Goal: Task Accomplishment & Management: Complete application form

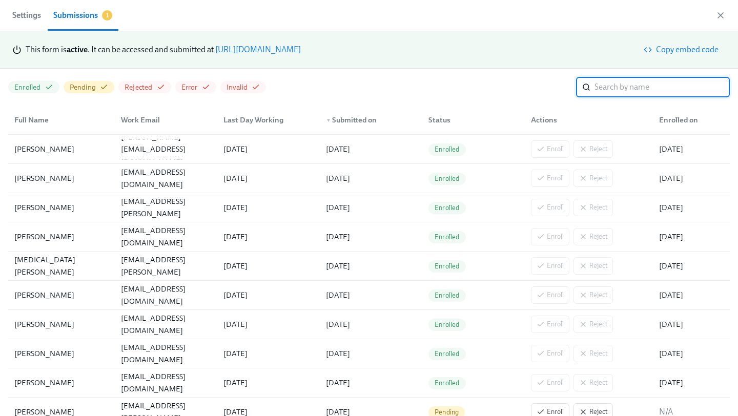
scroll to position [0, 3234]
click at [301, 51] on link "https://my.dadohr.com/enrollmentForms/5EB6IWqIEufq282YWJsrW3kqMJKr7" at bounding box center [258, 50] width 86 height 10
click at [301, 48] on link "https://my.dadohr.com/enrollmentForms/5EB6IWqIEufq282YWJsrW3kqMJKr7" at bounding box center [258, 50] width 86 height 10
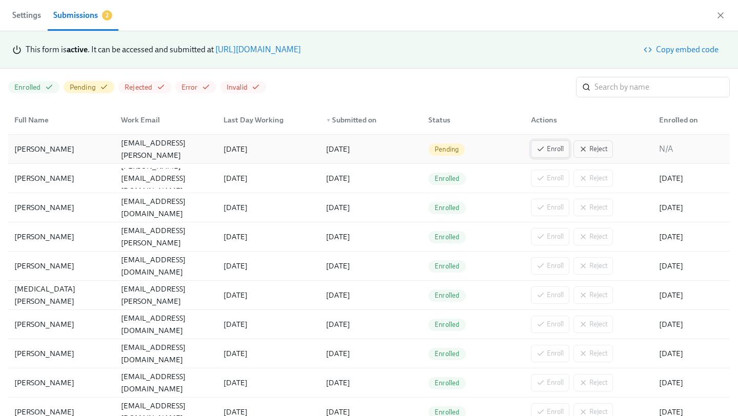
click at [555, 152] on span "Enroll" at bounding box center [549, 149] width 27 height 10
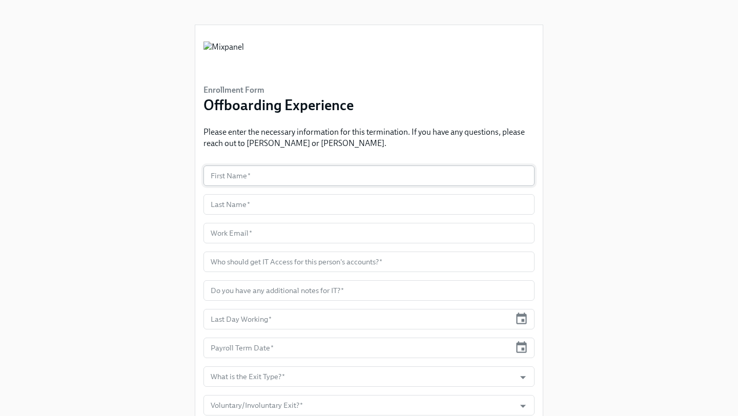
click at [254, 168] on input "text" at bounding box center [368, 176] width 331 height 20
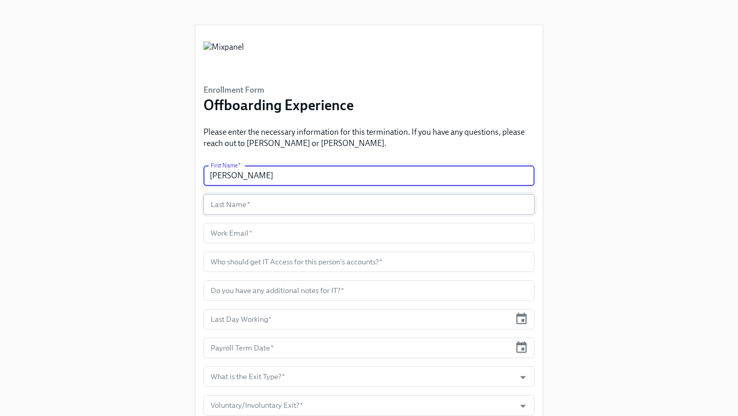
type input "Punith"
click at [238, 210] on input "text" at bounding box center [368, 204] width 331 height 20
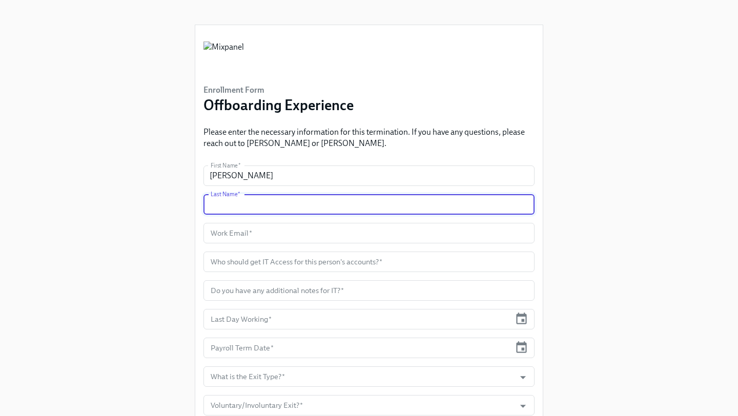
click at [247, 204] on input "text" at bounding box center [368, 204] width 331 height 20
paste input "Gopalkrishna"
type input "Gopalkrishna"
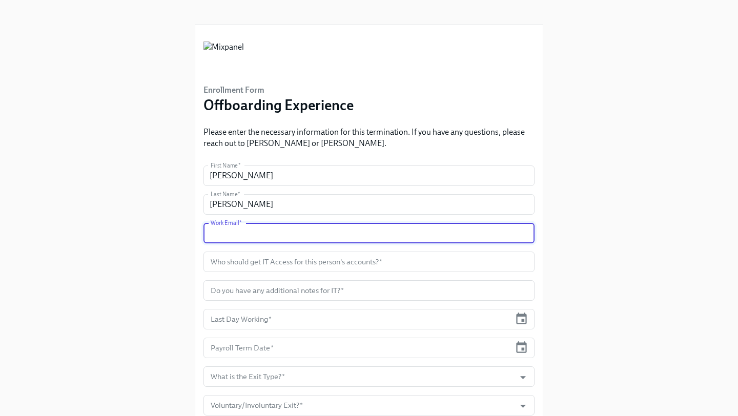
click at [260, 232] on input "text" at bounding box center [368, 233] width 331 height 20
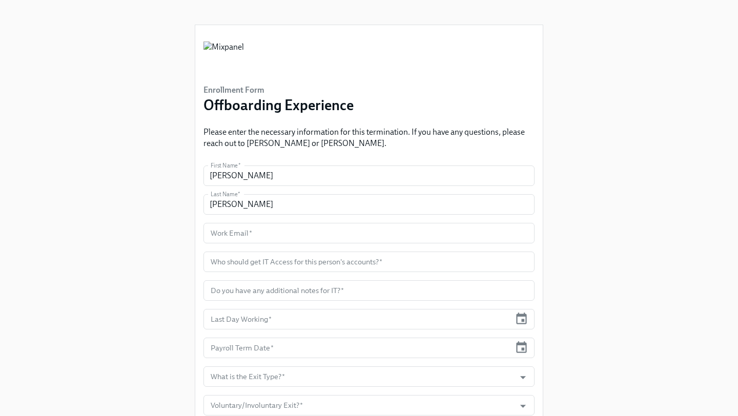
click at [241, 241] on input "text" at bounding box center [368, 233] width 331 height 20
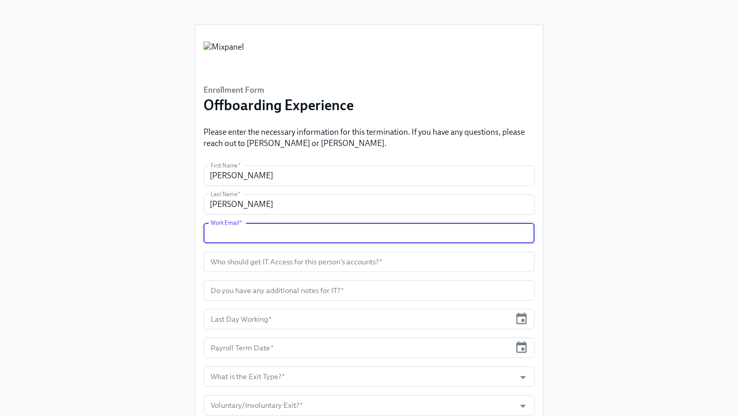
paste input "punith.gopalkrishna@mixpanel.com"
type input "punith.gopalkrishna@mixpanel.com"
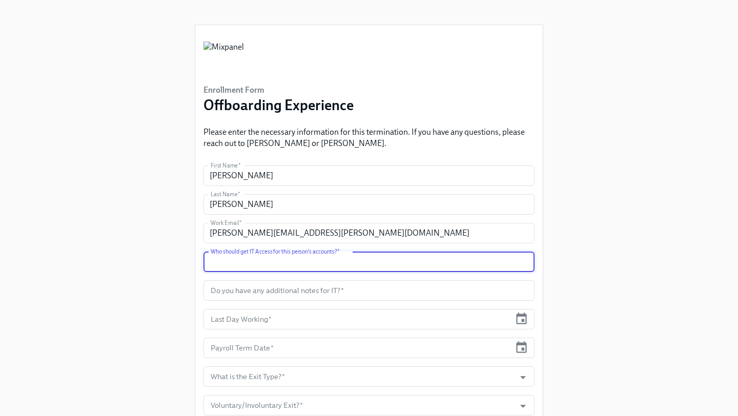
click at [316, 262] on input "text" at bounding box center [368, 262] width 331 height 20
type input "Carolina Gonzalez"
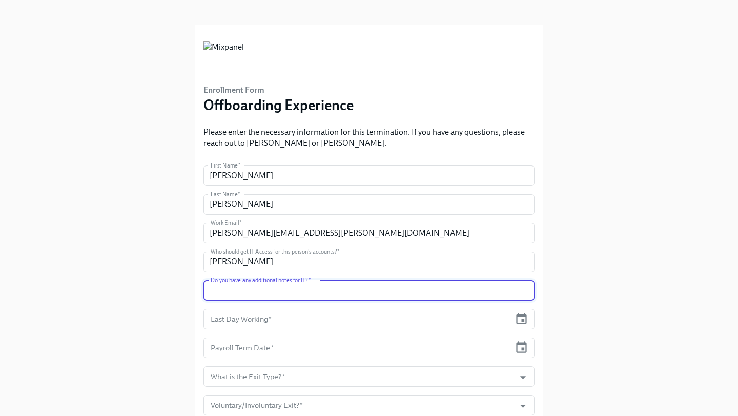
click at [300, 292] on input "text" at bounding box center [368, 290] width 331 height 20
type input "n/a"
click at [479, 320] on input "text" at bounding box center [356, 319] width 307 height 20
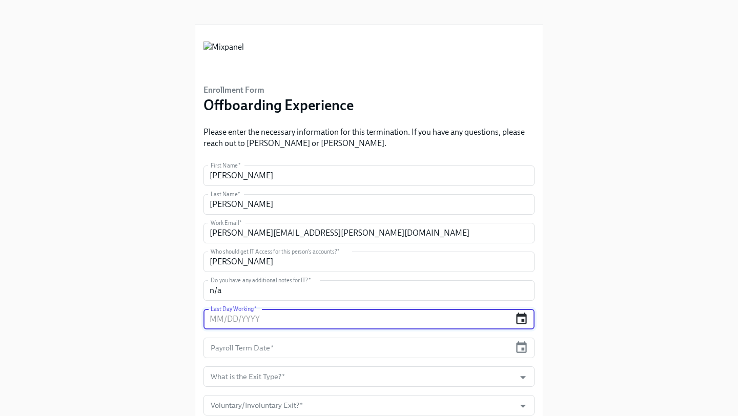
click at [516, 321] on icon "button" at bounding box center [521, 319] width 11 height 12
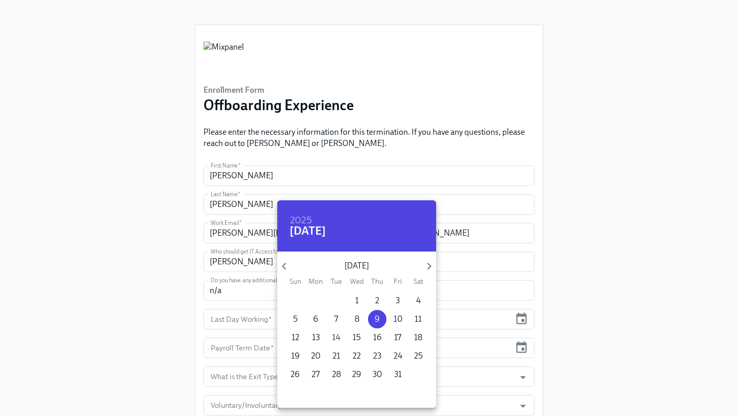
click at [328, 338] on span "14" at bounding box center [336, 337] width 18 height 11
type input "10/14/2025"
click at [502, 336] on div at bounding box center [369, 208] width 738 height 416
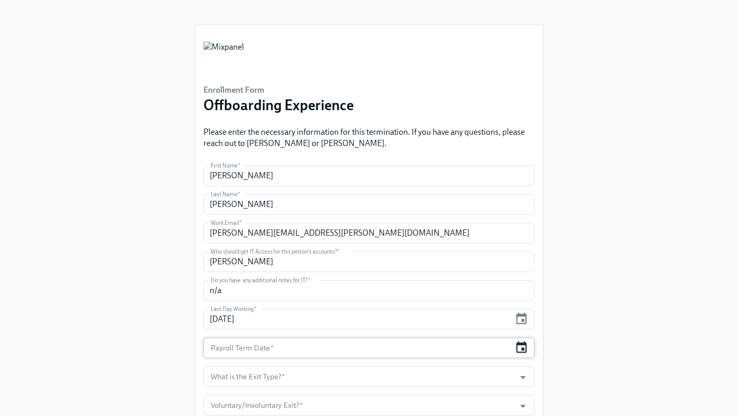
click at [524, 349] on icon "button" at bounding box center [521, 348] width 14 height 14
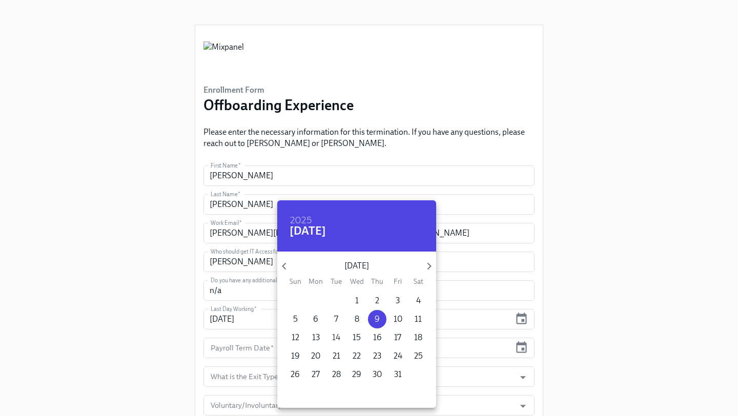
click at [334, 339] on p "14" at bounding box center [336, 337] width 8 height 11
type input "10/14/2025"
click at [481, 355] on div at bounding box center [369, 208] width 738 height 416
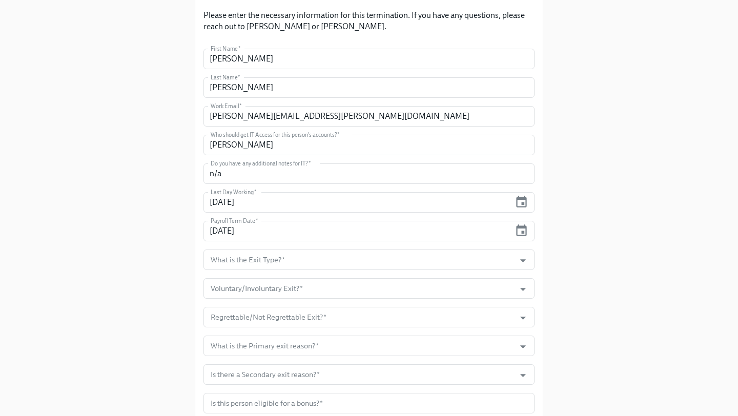
scroll to position [139, 0]
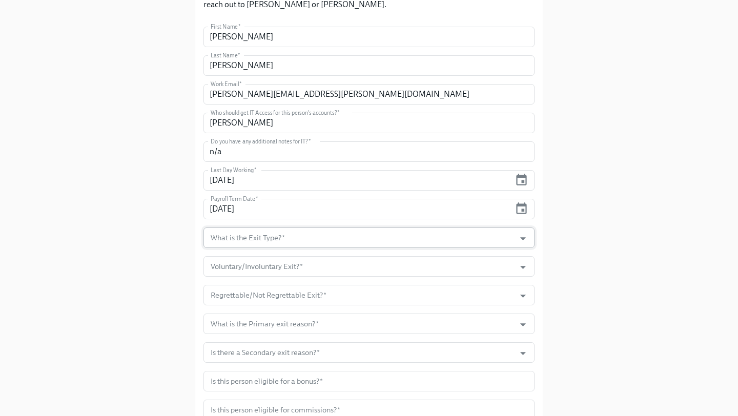
click at [319, 238] on input "What is the Exit Type?   *" at bounding box center [359, 238] width 301 height 20
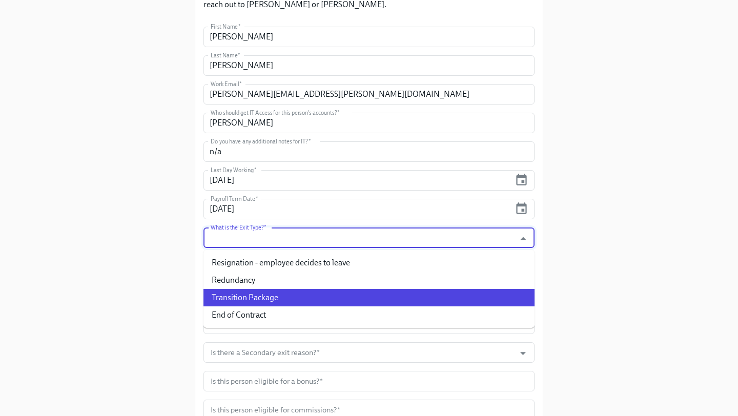
click at [284, 293] on li "Transition Package" at bounding box center [368, 297] width 331 height 17
type input "Transition Package"
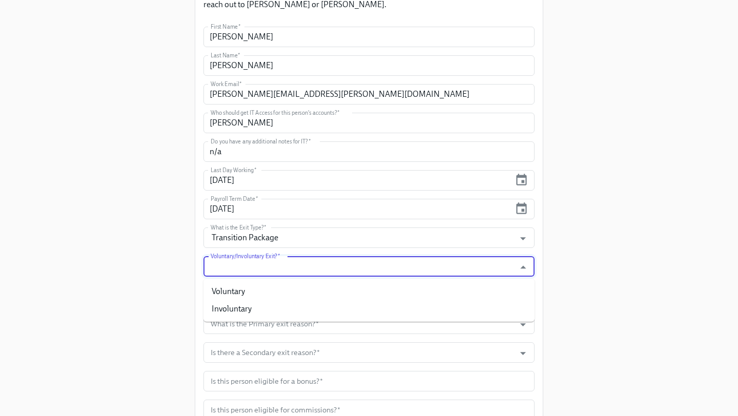
click at [275, 270] on input "Voluntary/Involuntary Exit?   *" at bounding box center [359, 266] width 301 height 20
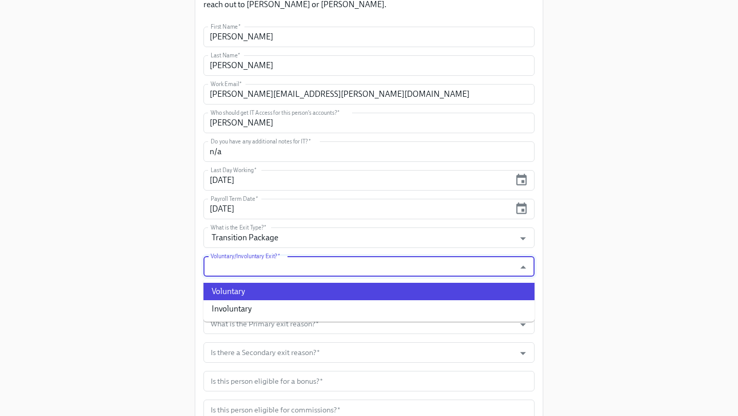
click at [264, 296] on li "Voluntary" at bounding box center [368, 291] width 331 height 17
type input "Voluntary"
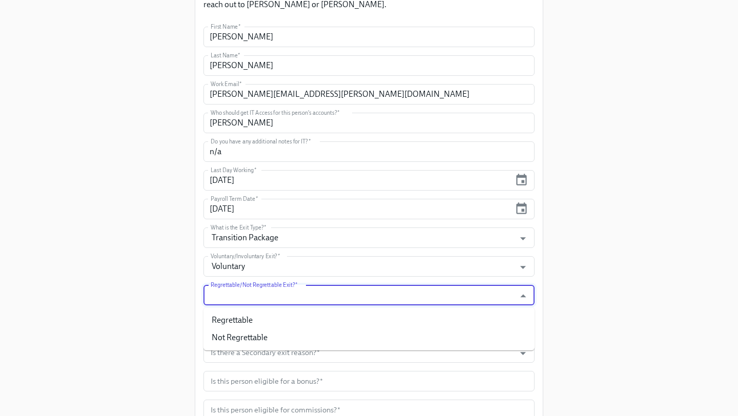
click at [264, 296] on input "Regrettable/Not Regrettable Exit?   *" at bounding box center [359, 295] width 301 height 20
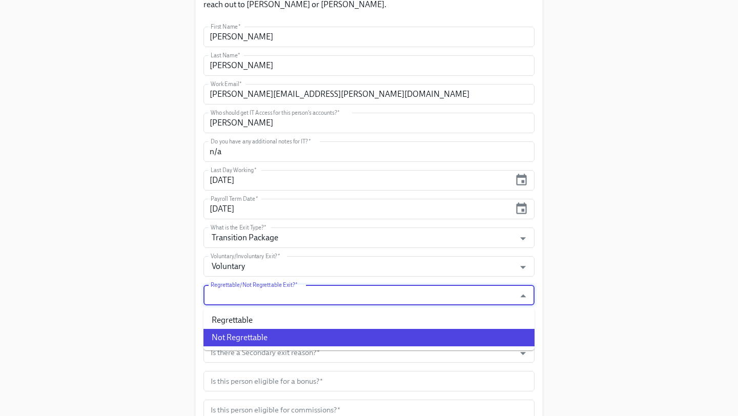
click at [254, 343] on li "Not Regrettable" at bounding box center [368, 337] width 331 height 17
type input "Not Regrettable"
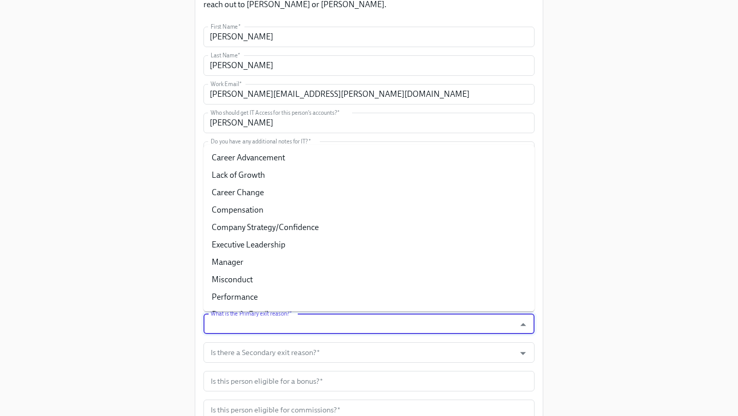
click at [274, 328] on input "What is the Primary exit reason?   *" at bounding box center [359, 324] width 301 height 20
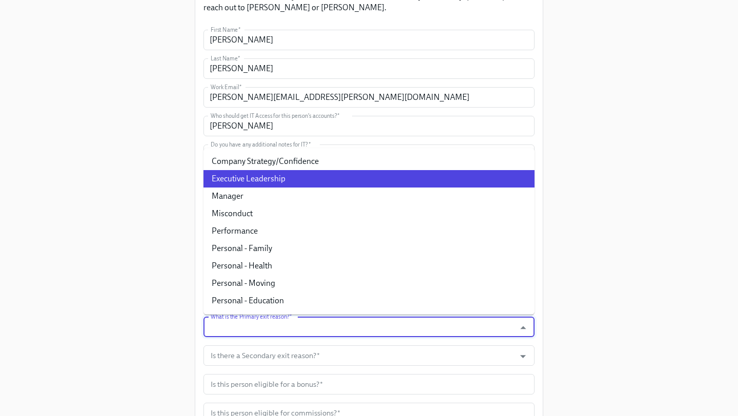
scroll to position [74, 0]
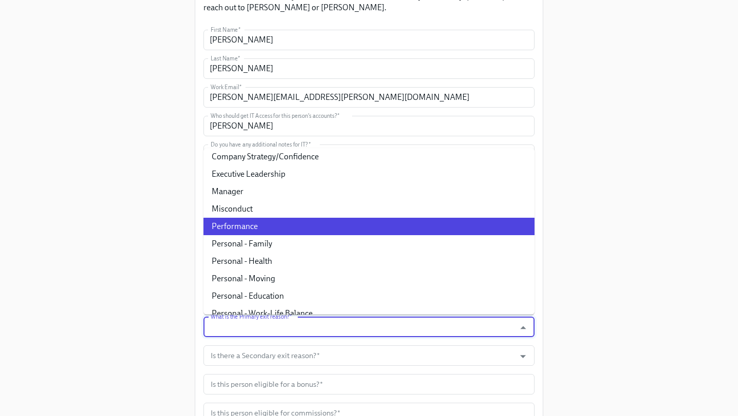
click at [280, 228] on li "Performance" at bounding box center [368, 226] width 331 height 17
type input "Performance"
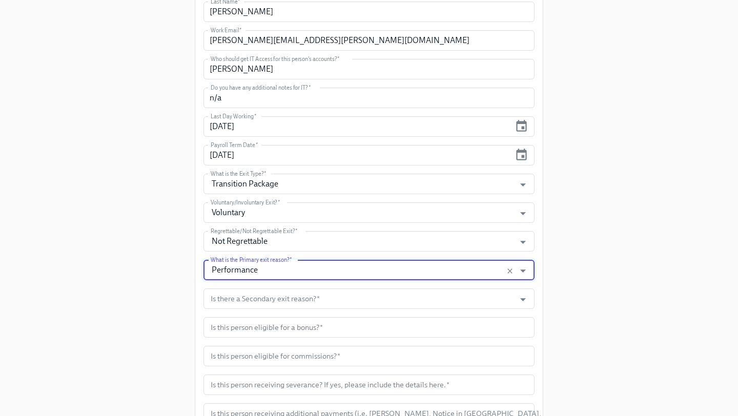
scroll to position [196, 0]
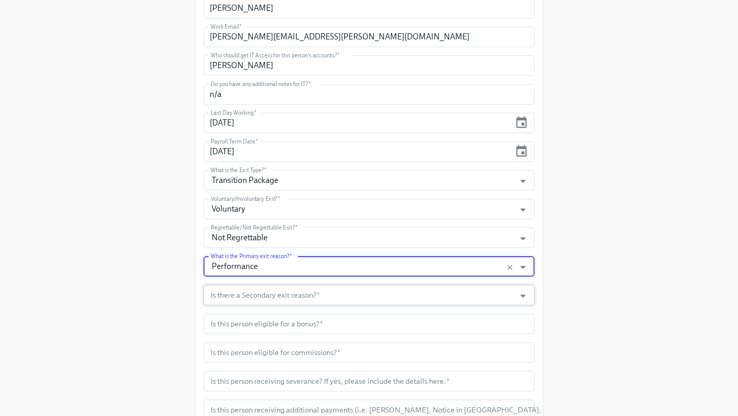
click at [290, 295] on input "Is there a Secondary exit reason?   *" at bounding box center [359, 295] width 301 height 20
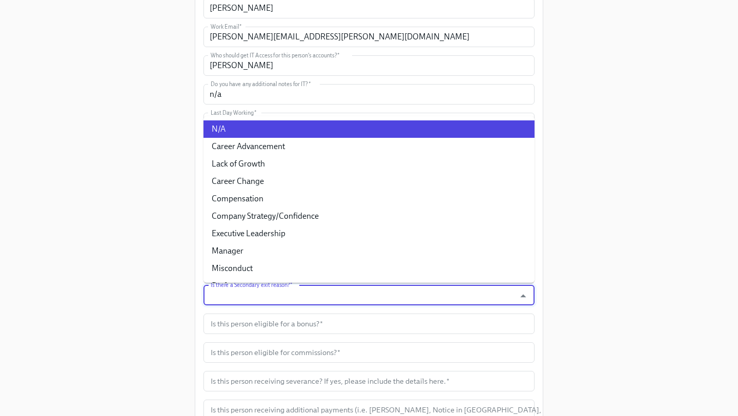
click at [268, 135] on li "N/A" at bounding box center [368, 128] width 331 height 17
type input "N/A"
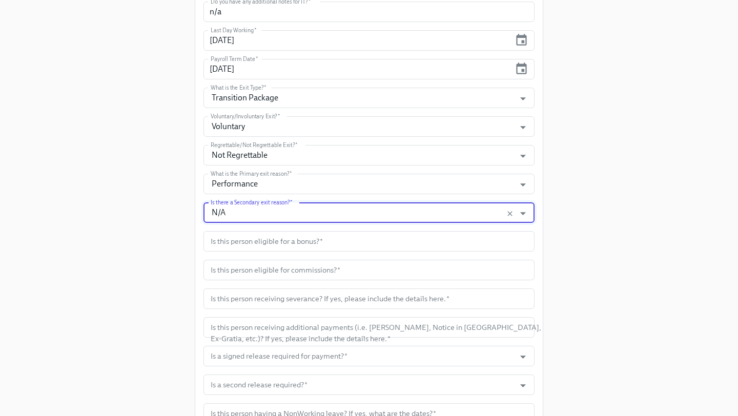
scroll to position [290, 0]
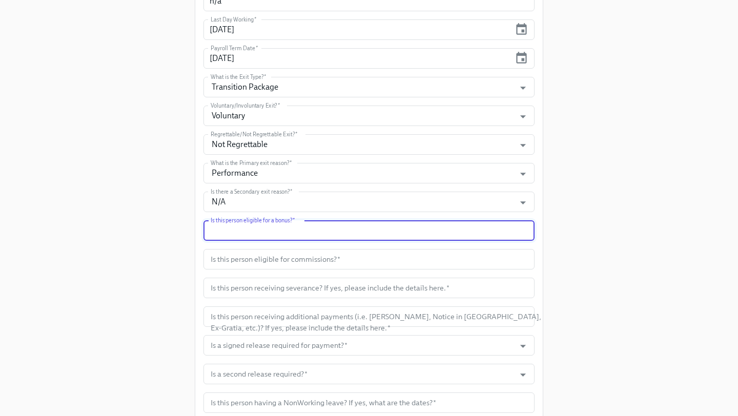
click at [287, 230] on input "text" at bounding box center [368, 230] width 331 height 20
type input "n/a"
click at [370, 260] on input "text" at bounding box center [368, 259] width 331 height 20
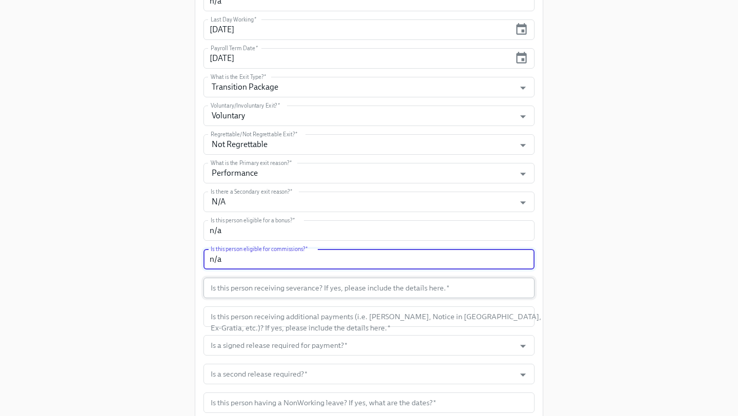
type input "n/a"
click at [388, 294] on input "text" at bounding box center [368, 288] width 331 height 20
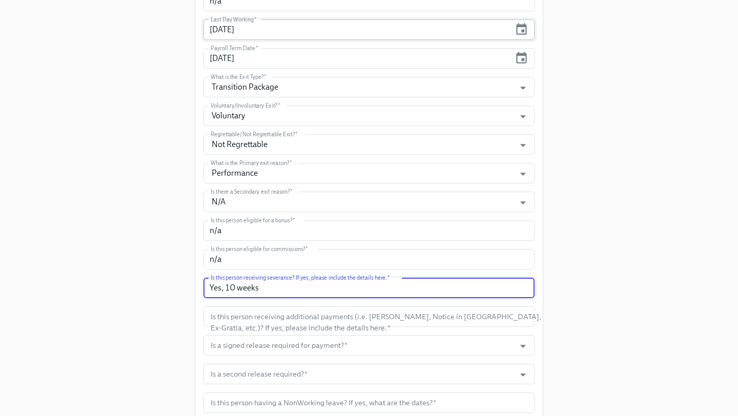
type input "Yes, 10 weeks"
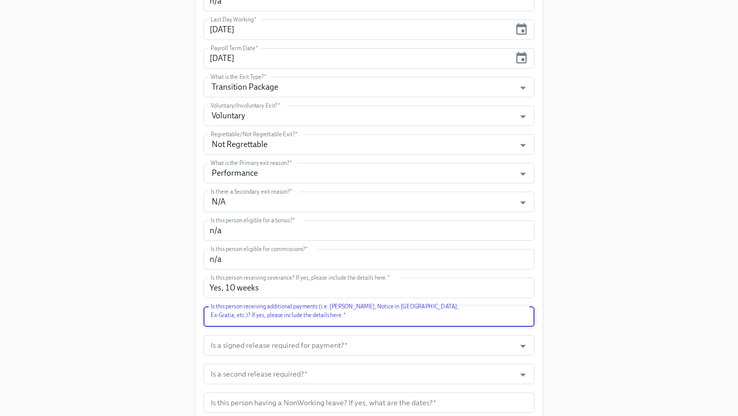
click at [298, 313] on input "text" at bounding box center [368, 316] width 331 height 20
type input "N"
type input "1"
type input "1 Month Notice Period Paid Out -"
click at [233, 289] on input "Yes, 10 weeks" at bounding box center [368, 288] width 331 height 20
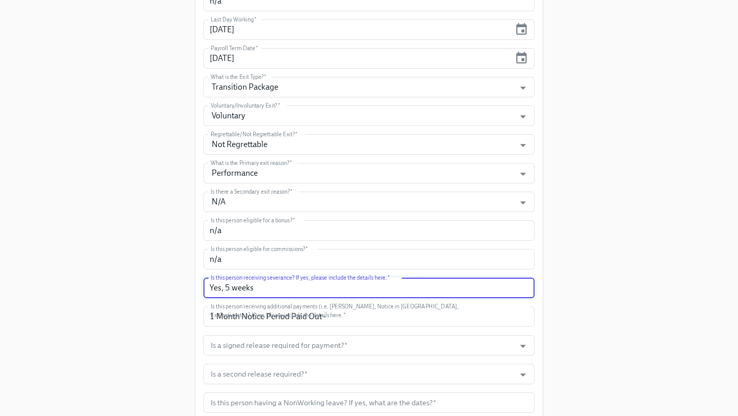
click at [305, 288] on input "Yes, 5 weeks" at bounding box center [368, 288] width 331 height 20
paste input "109884.6"
click at [258, 290] on input "Yes, 5 weeks -109884.6" at bounding box center [368, 288] width 331 height 20
click at [274, 291] on input "Yes, 5 weeks -109884.6" at bounding box center [368, 288] width 331 height 20
click at [258, 288] on input "Yes, 5 weeks -109,884.6" at bounding box center [368, 288] width 331 height 20
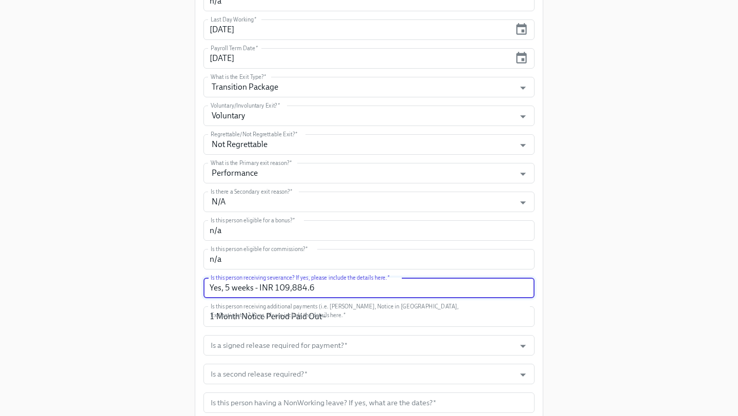
click at [325, 290] on input "Yes, 5 weeks - INR 109,884.6" at bounding box center [368, 288] width 331 height 20
type input "Yes, 5 weeks - INR 109,884.62"
click at [335, 323] on input "1 Month Notice Period Paid Out -" at bounding box center [368, 316] width 331 height 20
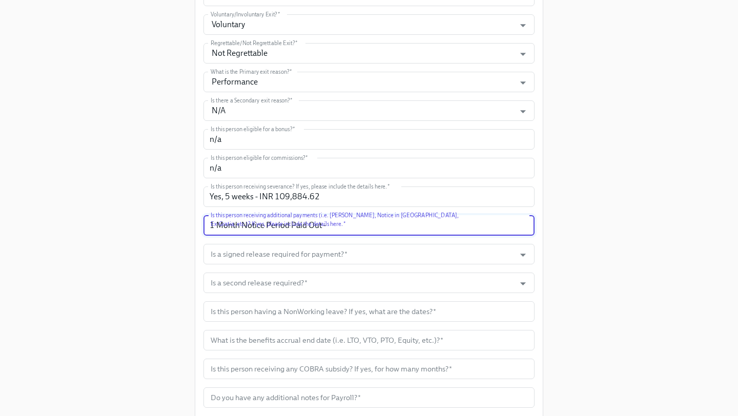
scroll to position [384, 0]
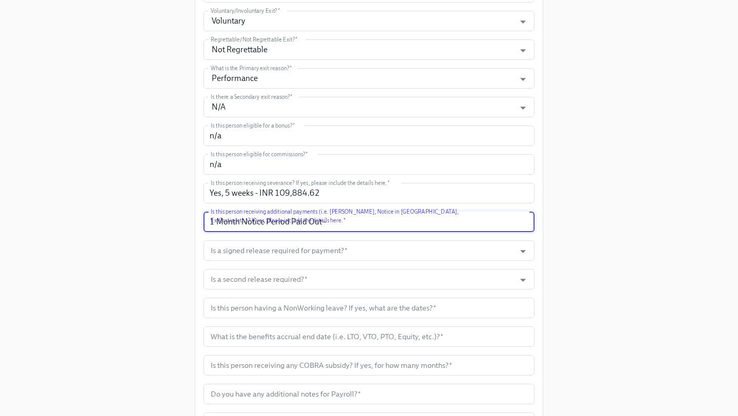
paste input "95233.33"
click at [326, 225] on input "1 Month Notice Period Paid Out -95233.33" at bounding box center [368, 222] width 331 height 20
click at [337, 223] on input "1 Month Notice Period Paid Out - 95233.33" at bounding box center [368, 222] width 331 height 20
click at [327, 222] on input "1 Month Notice Period Paid Out - 95,233.33" at bounding box center [368, 222] width 331 height 20
type input "1 Month Notice Period Paid Out - INR 95,233.33"
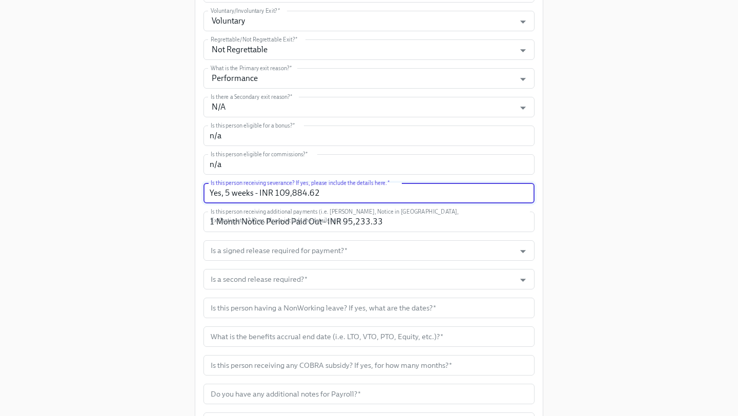
drag, startPoint x: 325, startPoint y: 194, endPoint x: 229, endPoint y: 194, distance: 96.8
click at [227, 194] on input "Yes, 5 weeks - INR 109,884.62" at bounding box center [368, 193] width 331 height 20
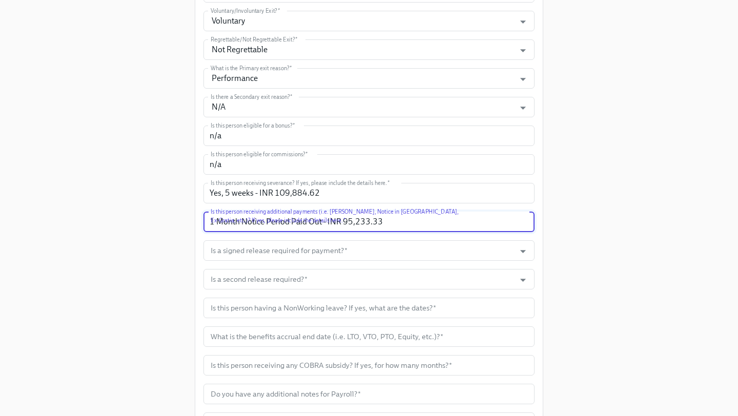
drag, startPoint x: 403, startPoint y: 226, endPoint x: 191, endPoint y: 223, distance: 211.6
click at [191, 223] on div "Enrollment Form Offboarding Experience Please enter the necessary information f…" at bounding box center [368, 76] width 705 height 920
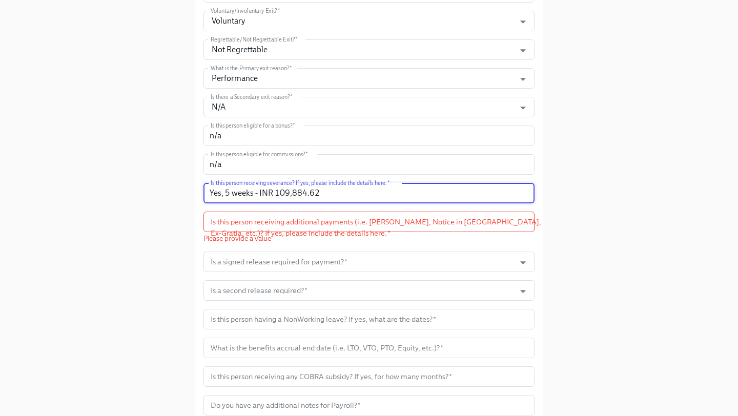
click at [231, 194] on input "Yes, 5 weeks - INR 109,884.62" at bounding box center [368, 193] width 331 height 20
drag, startPoint x: 328, startPoint y: 192, endPoint x: 280, endPoint y: 192, distance: 48.7
click at [280, 192] on input "Yes, 10 weeks - INR 109,884.62" at bounding box center [368, 193] width 331 height 20
type input "Yes, 10 weeks - INR"
drag, startPoint x: 282, startPoint y: 196, endPoint x: 171, endPoint y: 196, distance: 110.7
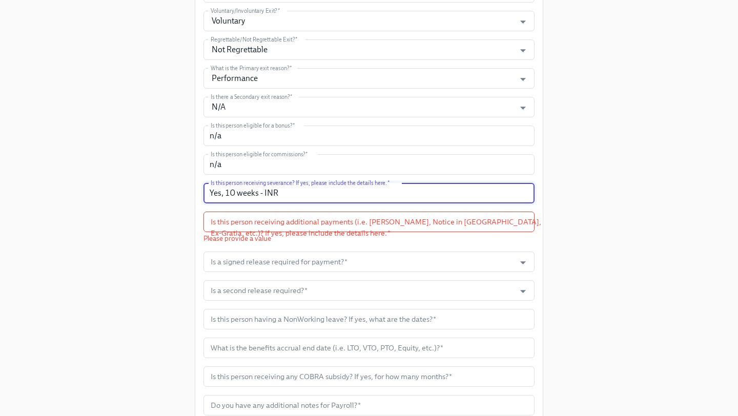
click at [171, 196] on div "Enrollment Form Offboarding Experience Please enter the necessary information f…" at bounding box center [368, 82] width 705 height 932
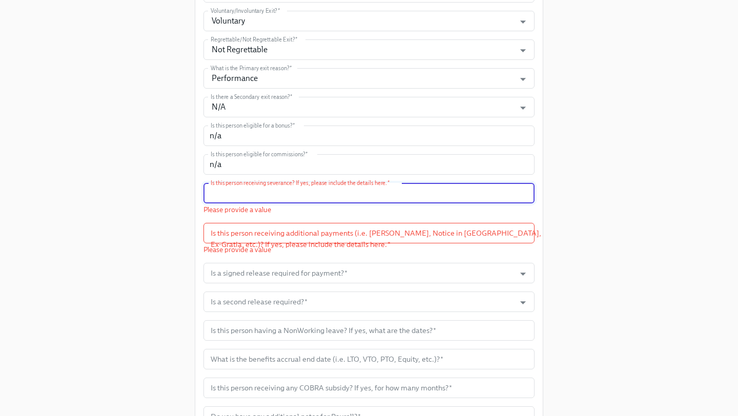
paste input "10 weeks - Includes the 1 month notice period (219,769.23 INR - or ~ $2,473 USD)"
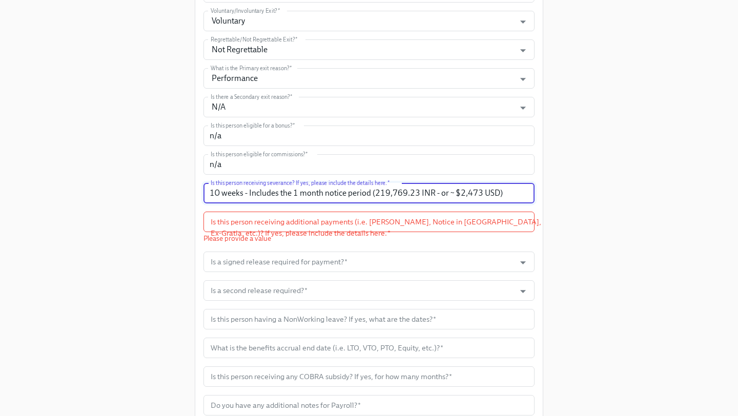
click at [292, 192] on input "10 weeks - Includes the 1 month notice period (219,769.23 INR - or ~ $2,473 USD)" at bounding box center [368, 193] width 331 height 20
type input "10 weeks - Includes the required 1 month notice period (219,769.23 INR - or ~ $…"
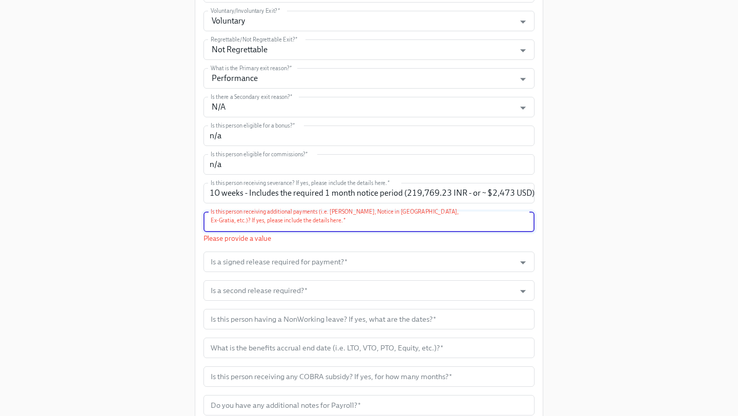
click at [378, 225] on input "text" at bounding box center [368, 222] width 331 height 20
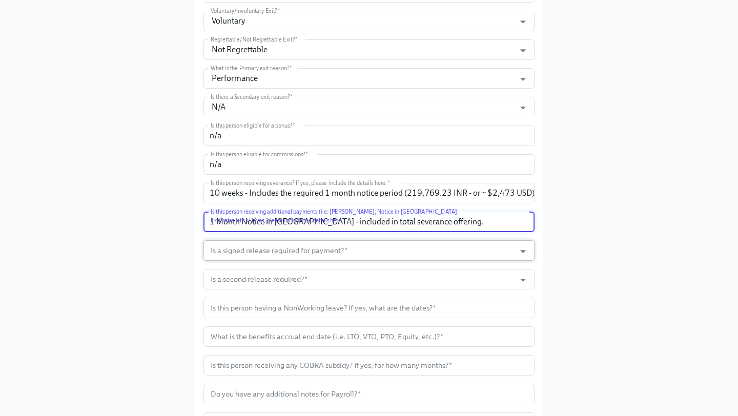
type input "1 Month Notice in Lieu - included in total severance offering."
click at [402, 245] on input "Is a signed release required for payment?   *" at bounding box center [359, 250] width 301 height 20
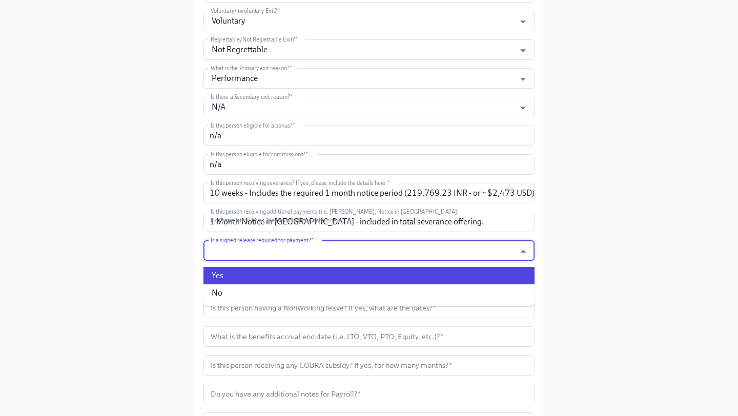
click at [331, 277] on li "Yes" at bounding box center [368, 275] width 331 height 17
type input "Yes"
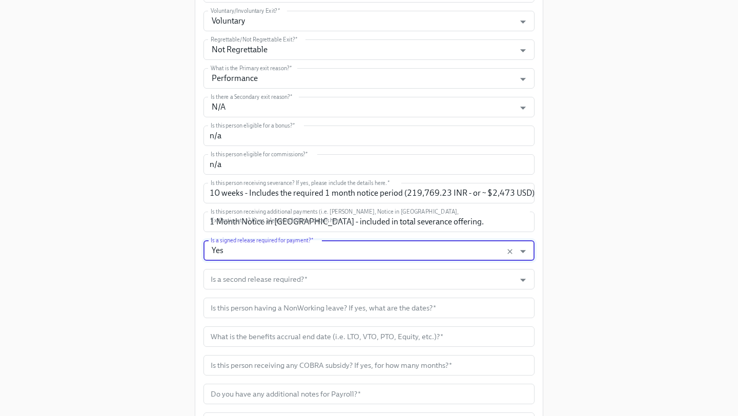
click at [331, 277] on input "Is a second release required?   *" at bounding box center [359, 279] width 301 height 20
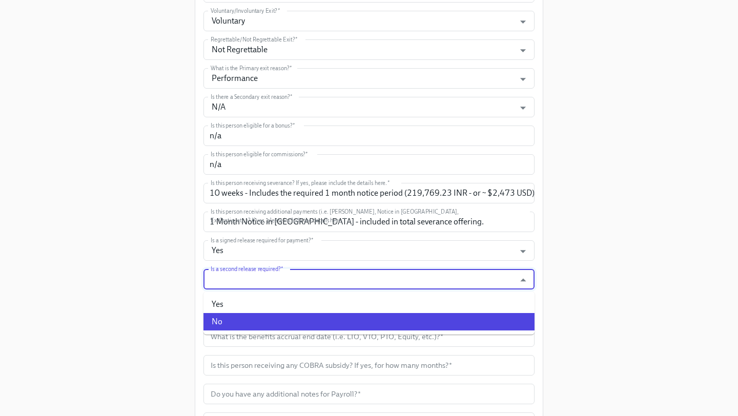
click at [298, 321] on li "No" at bounding box center [368, 321] width 331 height 17
type input "No"
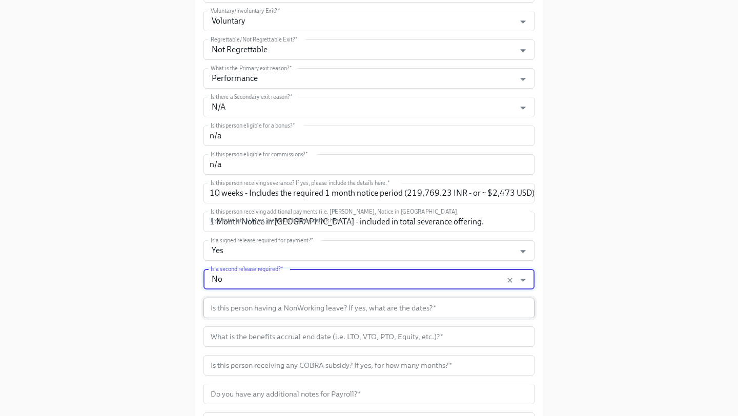
click at [310, 314] on input "text" at bounding box center [368, 308] width 331 height 20
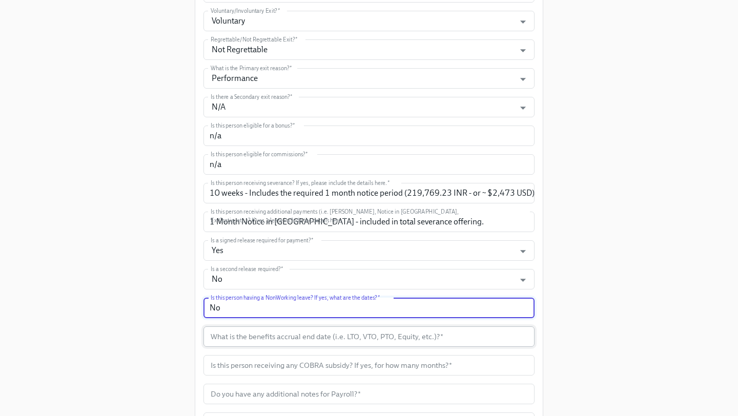
type input "No"
click at [323, 340] on input "text" at bounding box center [368, 336] width 331 height 20
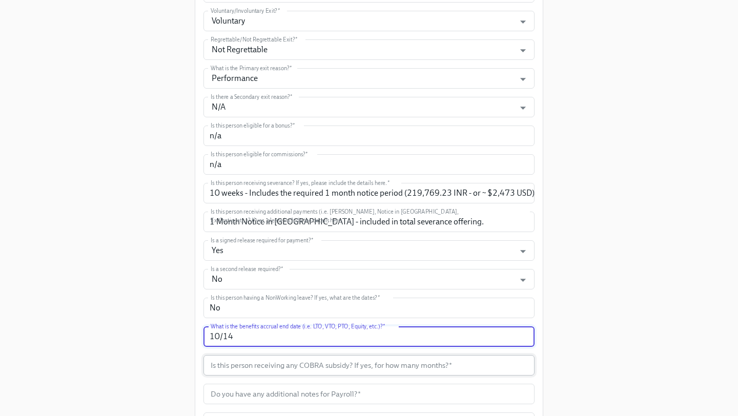
type input "10/14"
click at [354, 369] on input "text" at bounding box center [368, 365] width 331 height 20
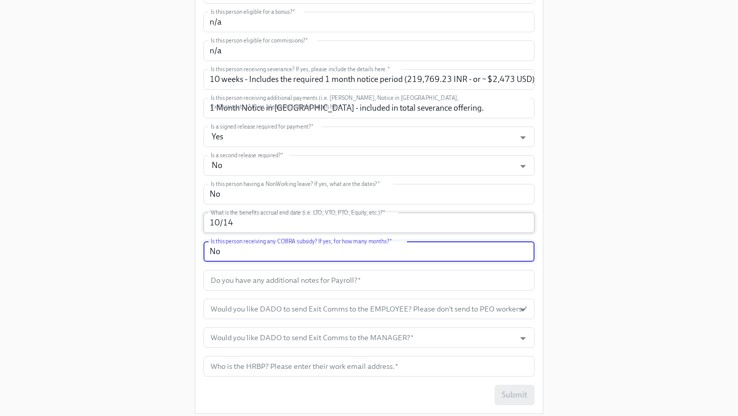
scroll to position [511, 0]
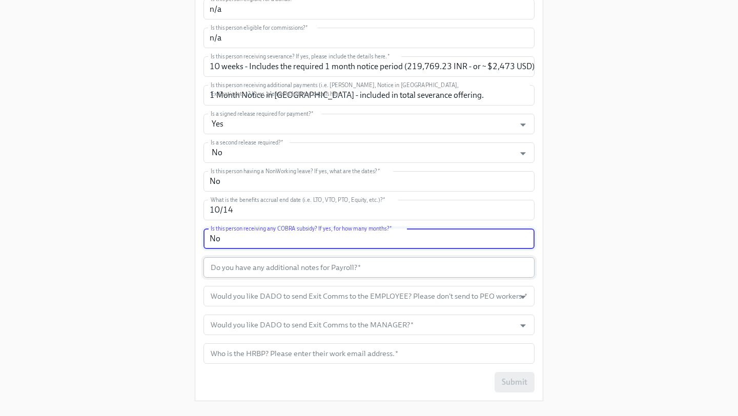
type input "No"
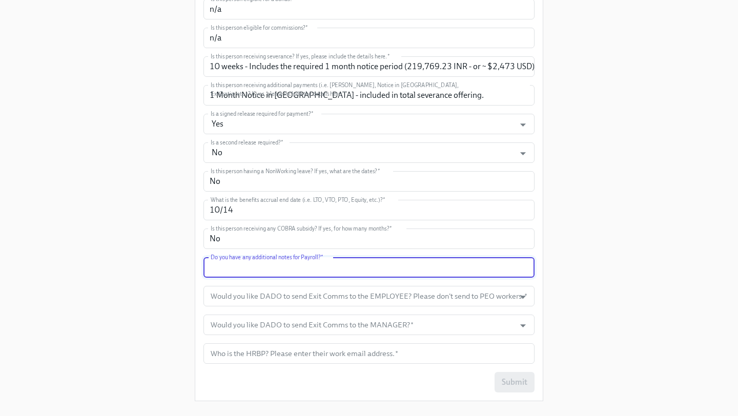
click at [351, 268] on input "text" at bounding box center [368, 267] width 331 height 20
type input "n/a"
click at [385, 292] on input "Would you like DADO to send Exit Comms to the EMPLOYEE? Please don't send to PE…" at bounding box center [359, 296] width 301 height 20
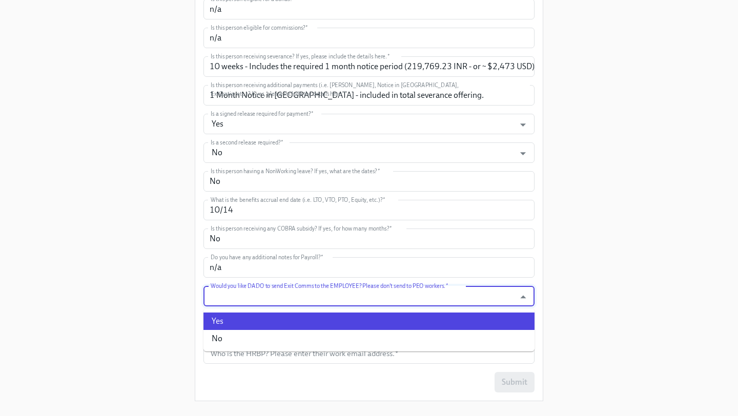
click at [309, 317] on li "Yes" at bounding box center [368, 321] width 331 height 17
type input "Yes"
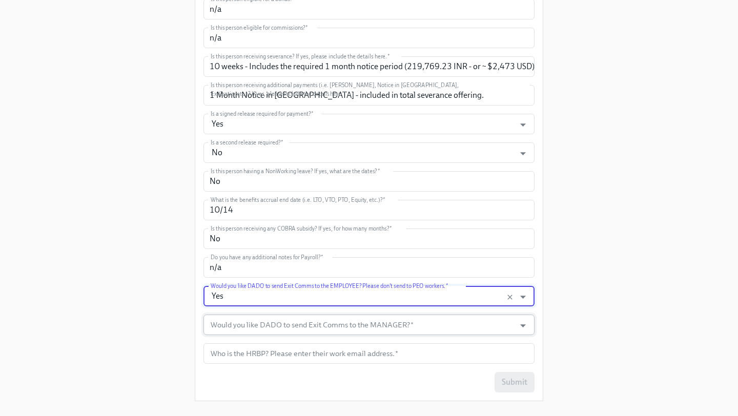
click at [306, 327] on input "Would you like DADO to send Exit Comms to the MANAGER?   *" at bounding box center [359, 325] width 301 height 20
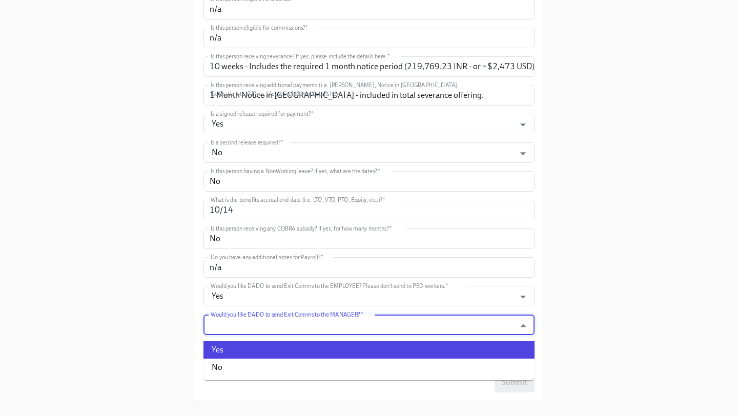
click at [289, 346] on li "Yes" at bounding box center [368, 349] width 331 height 17
type input "Yes"
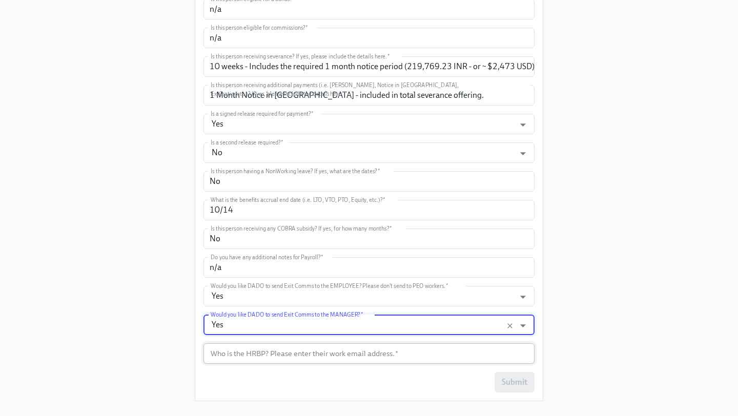
click at [280, 360] on input "text" at bounding box center [368, 353] width 331 height 20
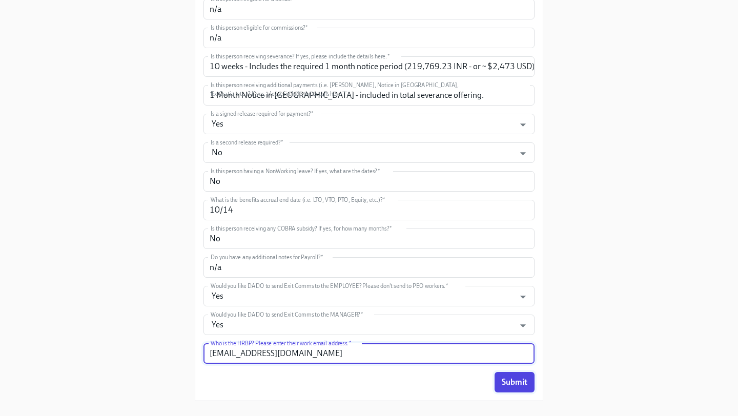
type input "Austin.Tibbatts@mixpanel.com"
click at [520, 376] on button "Submit" at bounding box center [514, 382] width 40 height 20
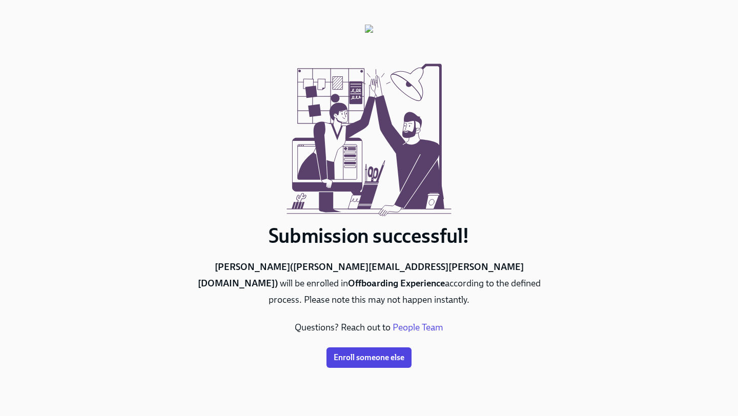
scroll to position [0, 0]
